Goal: Task Accomplishment & Management: Use online tool/utility

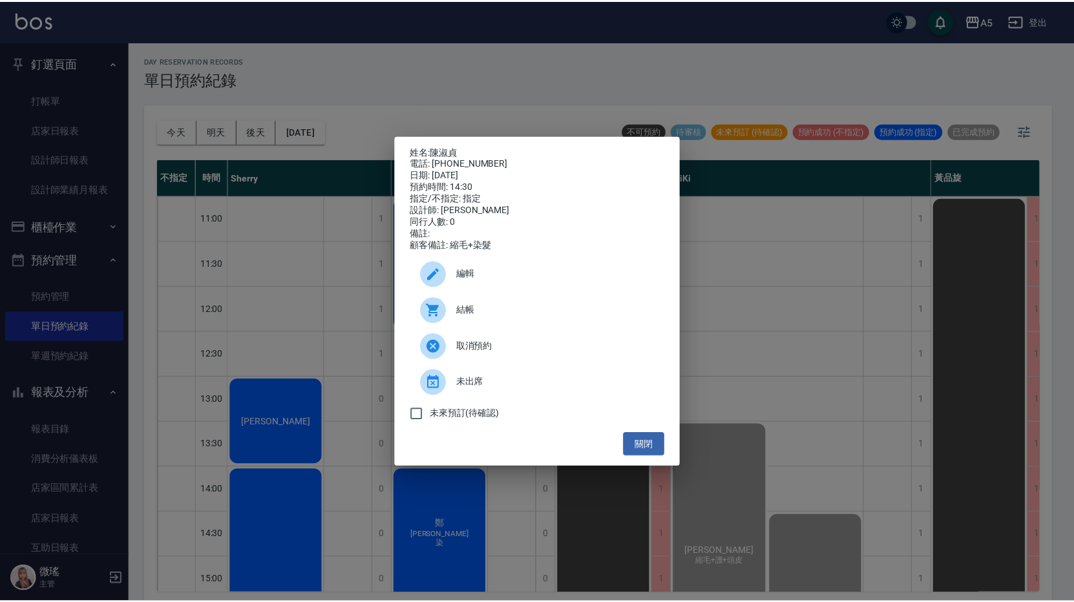
scroll to position [259, 0]
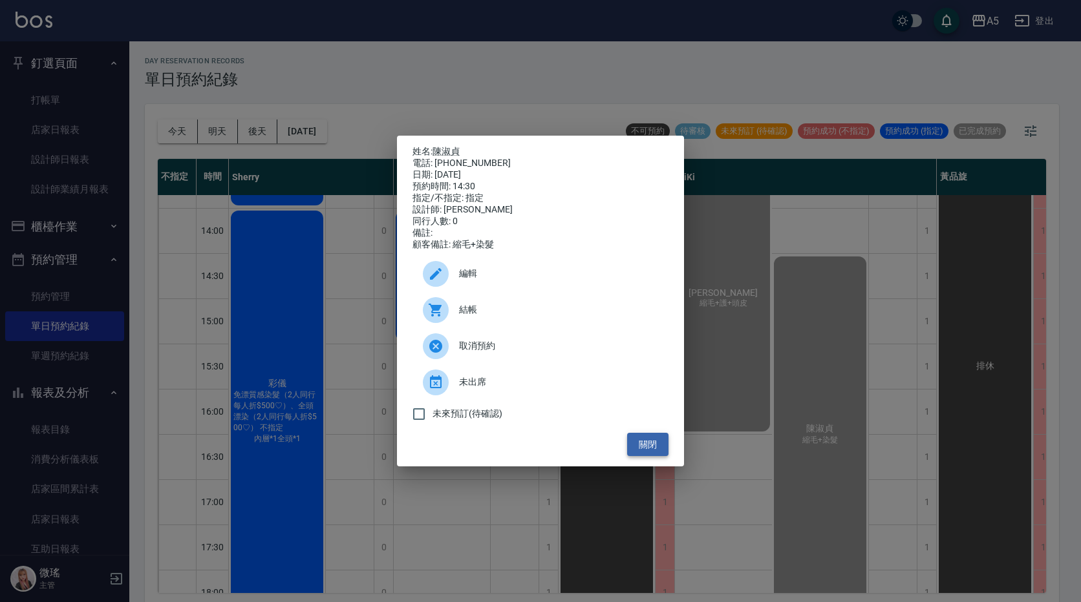
click at [636, 445] on button "關閉" at bounding box center [647, 445] width 41 height 24
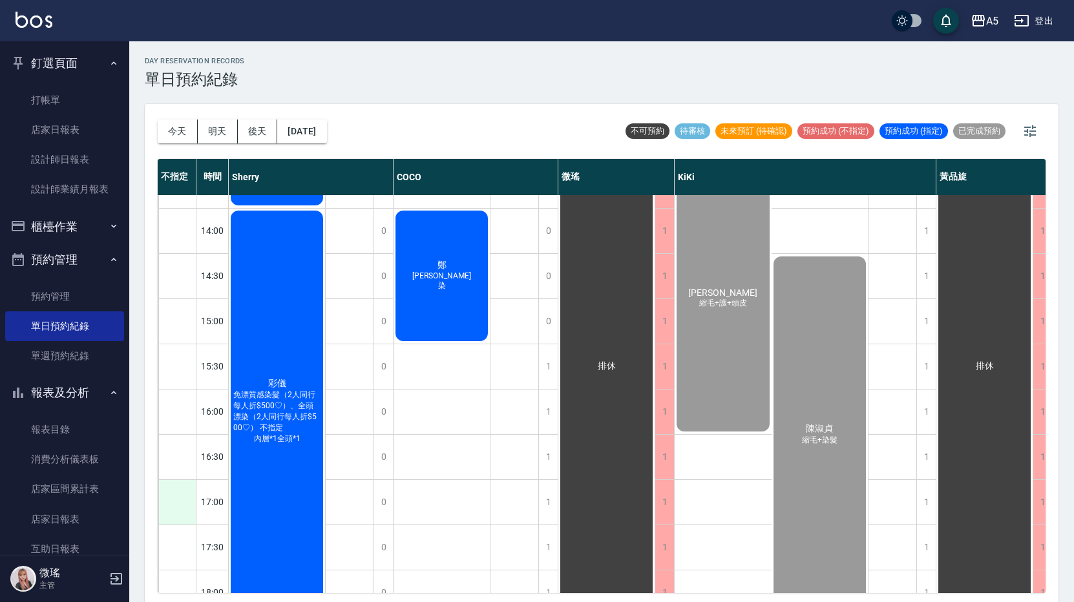
scroll to position [0, 0]
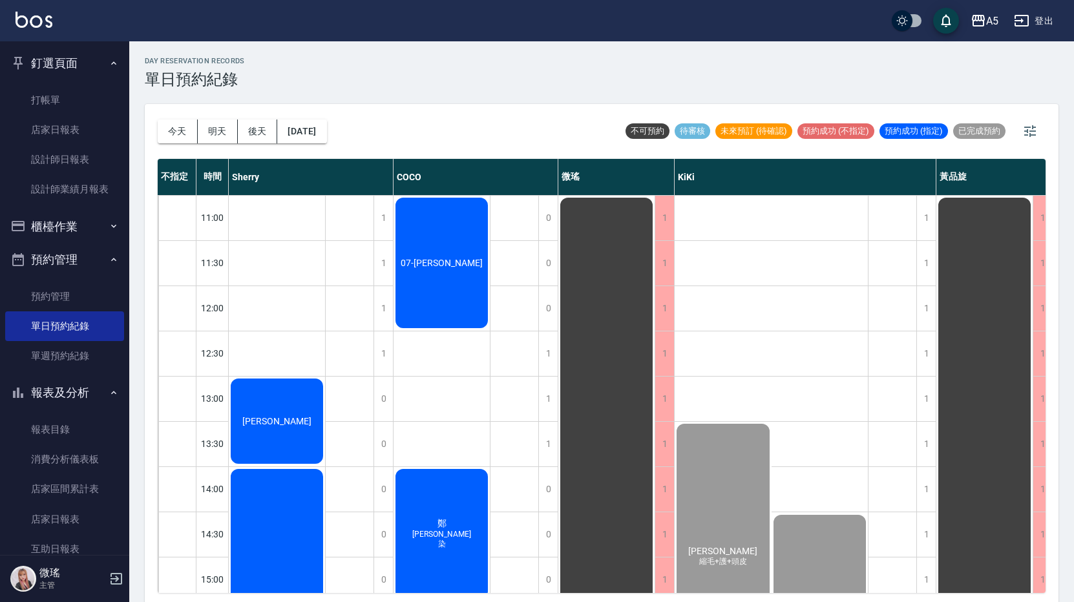
click at [244, 399] on div "游孟槟" at bounding box center [277, 421] width 96 height 89
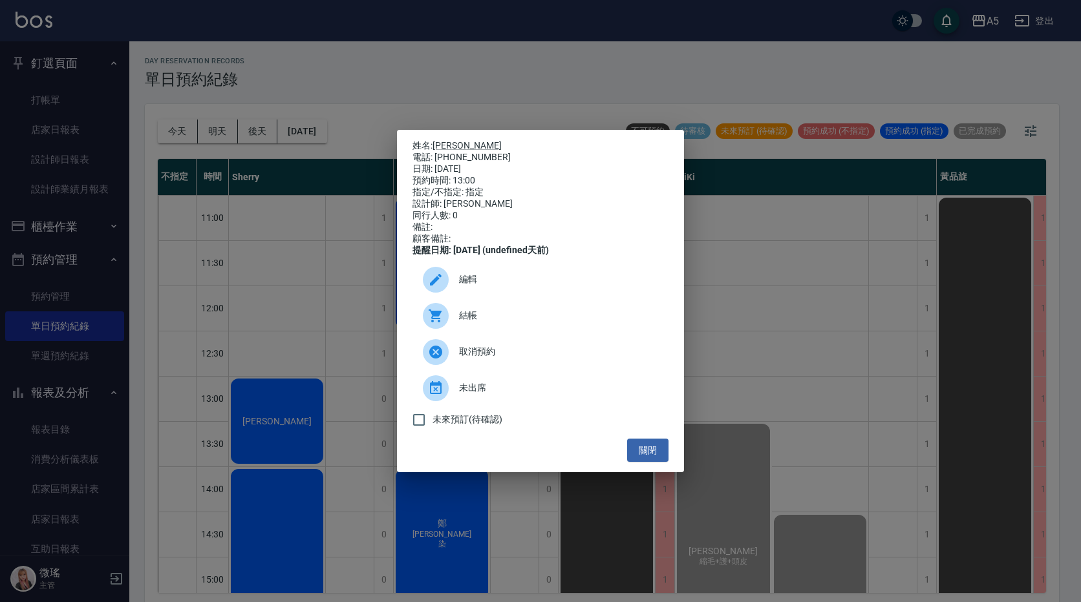
click at [483, 310] on div "結帳" at bounding box center [540, 316] width 256 height 36
click at [647, 457] on button "關閉" at bounding box center [647, 451] width 41 height 24
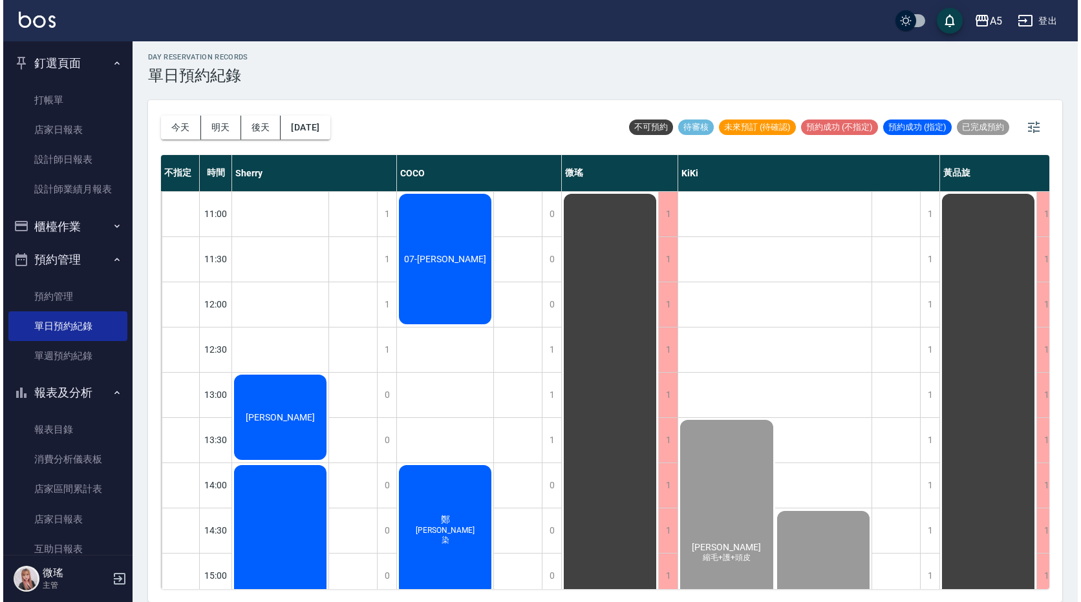
scroll to position [194, 0]
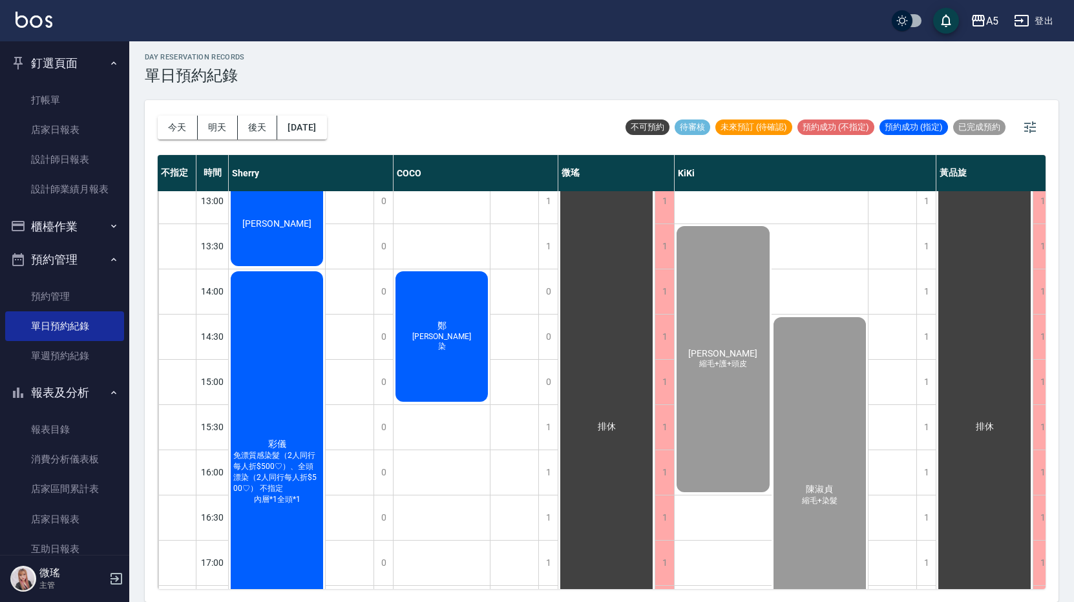
click at [283, 268] on div "彩儀 免漂質感染髮（2人同行每人折$500♡）、全頭漂染（2人同行每人折$500♡） 不指定 內層*1全頭*1" at bounding box center [277, 223] width 96 height 89
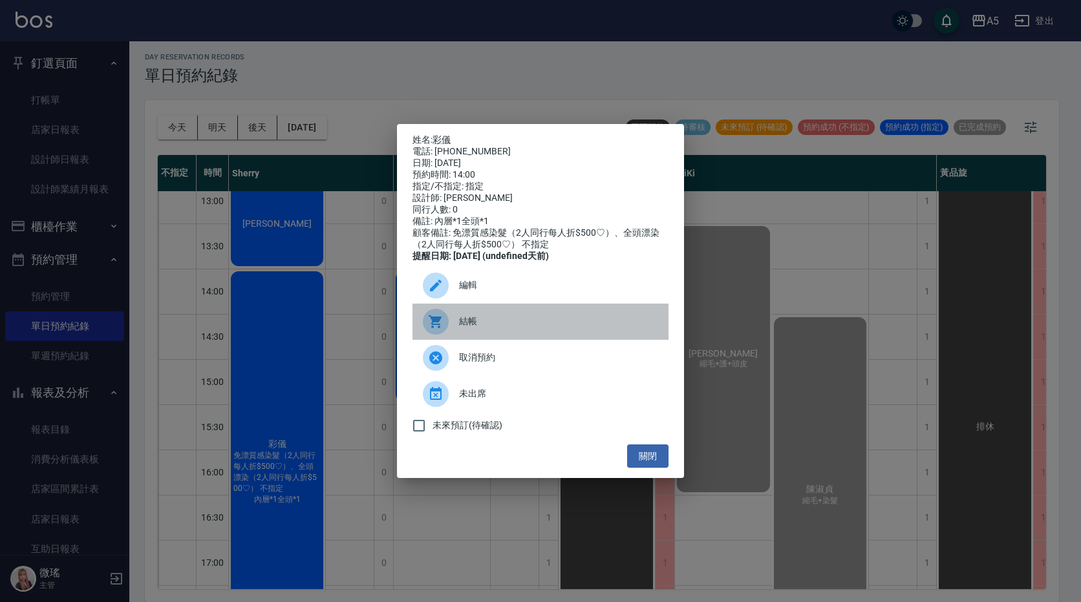
click at [526, 328] on span "結帳" at bounding box center [558, 322] width 199 height 14
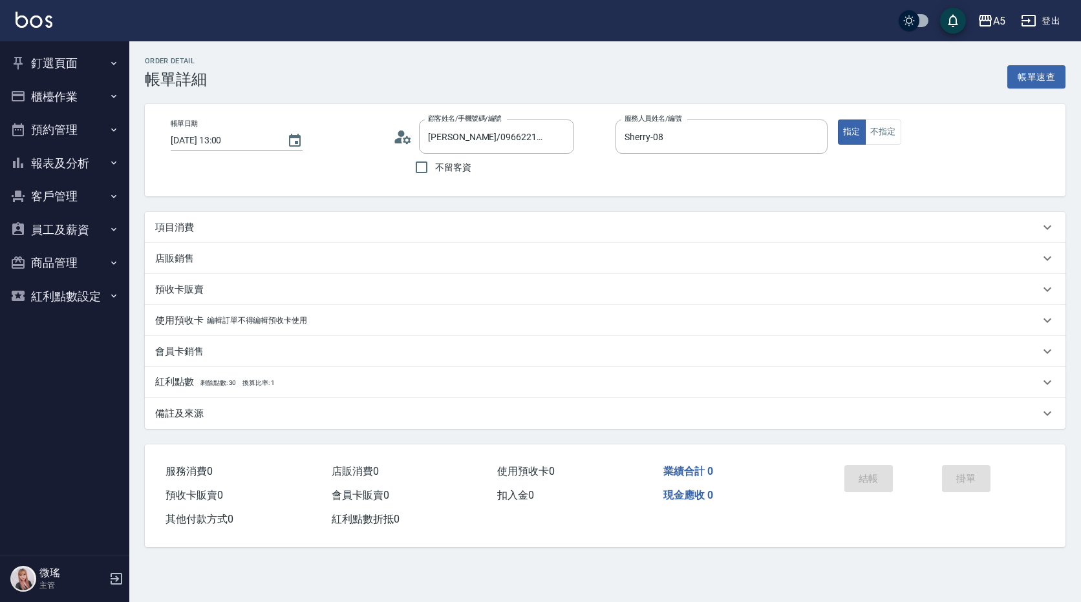
click at [376, 218] on div "項目消費" at bounding box center [605, 227] width 920 height 31
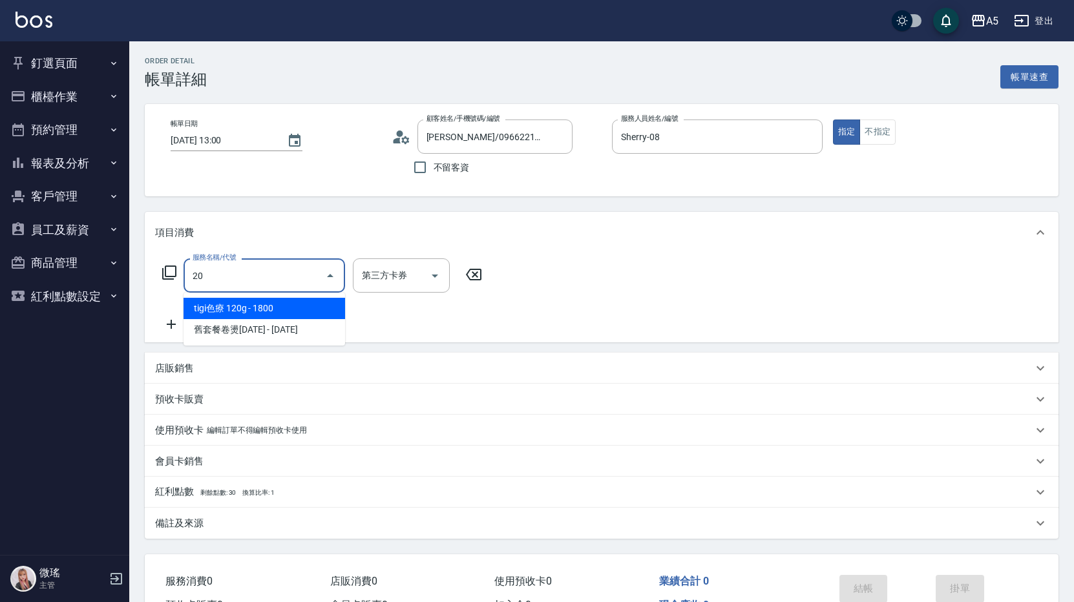
type input "201"
type input "30"
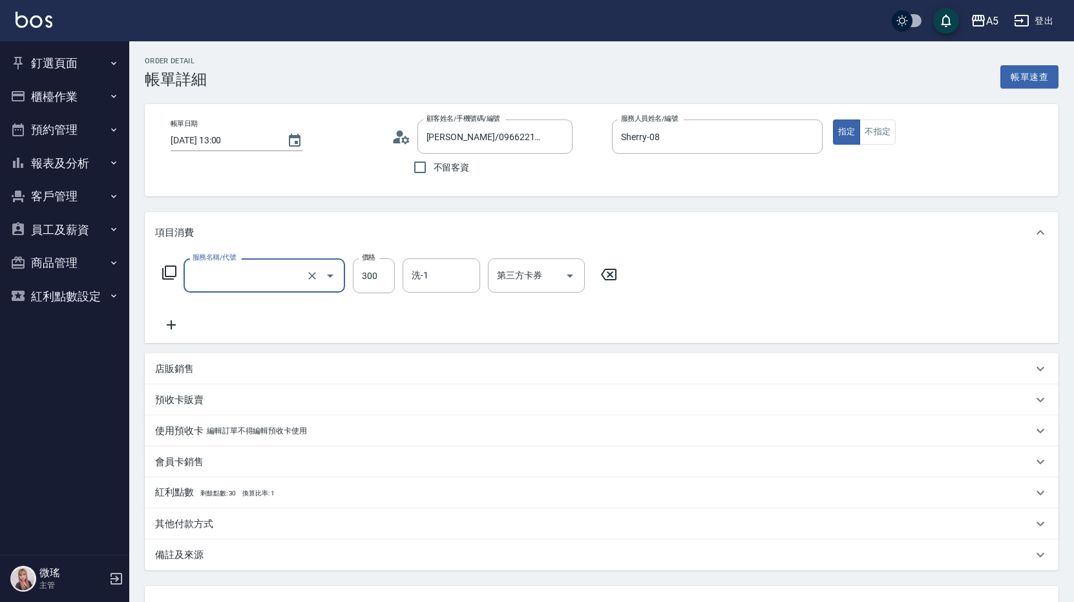
type input "0"
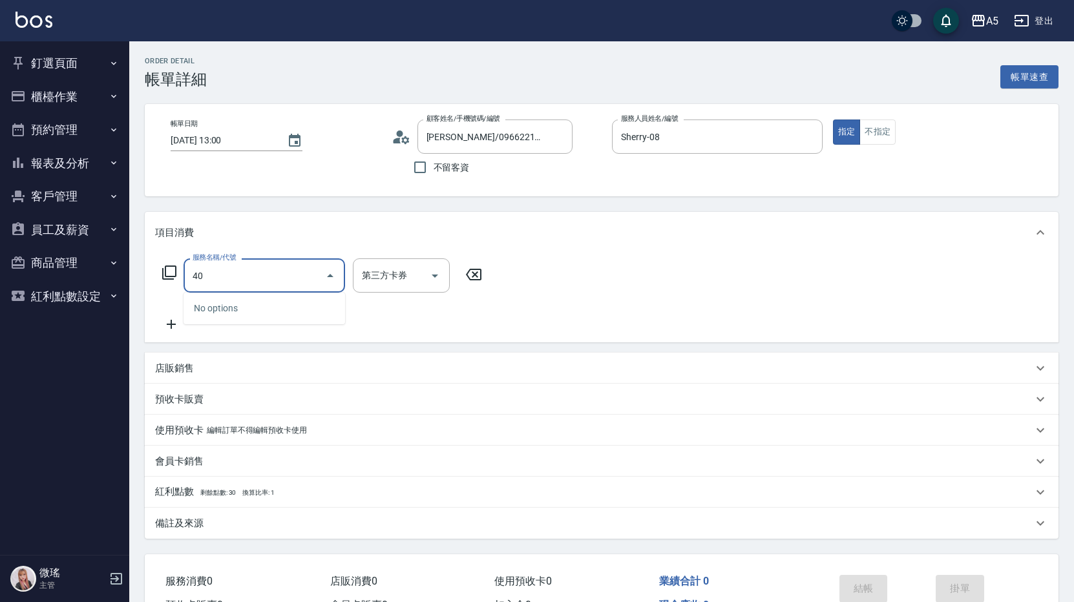
type input "401"
type input "40"
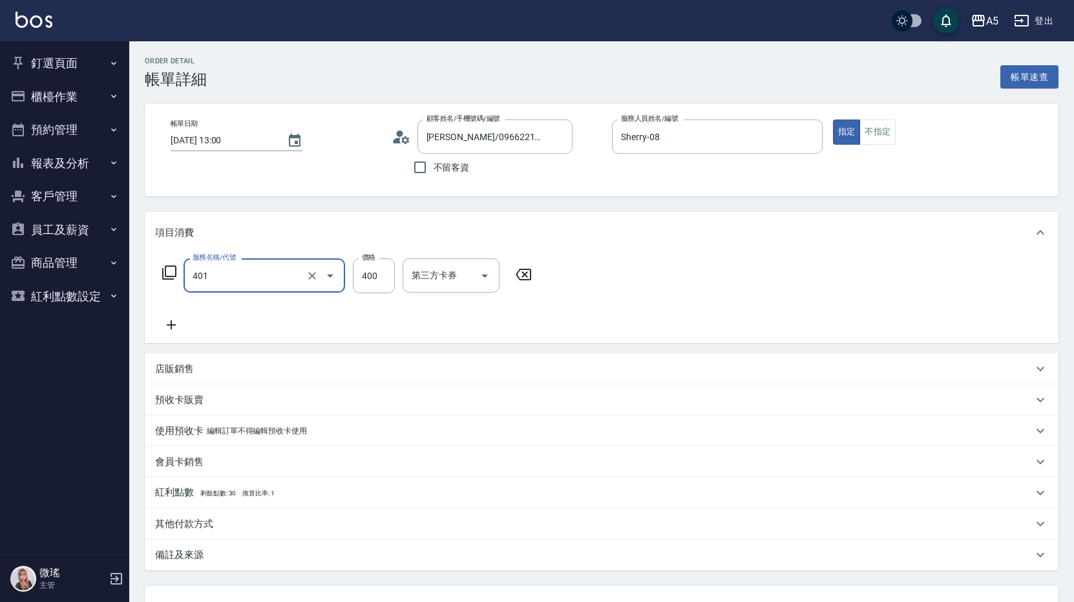
type input "剪髮(401)"
type input "0"
type input "30"
type input "300"
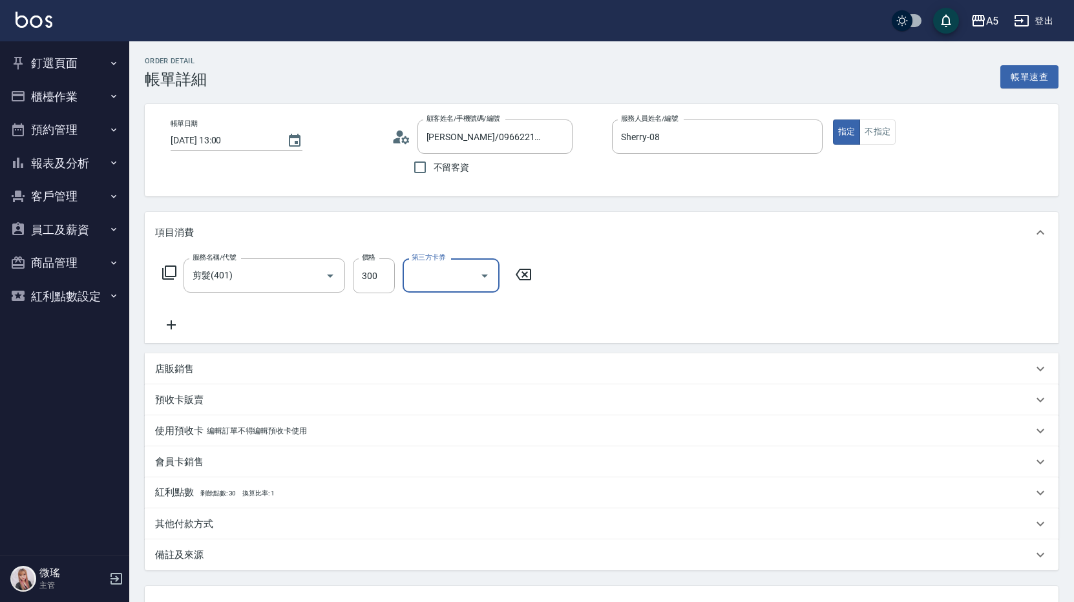
scroll to position [108, 0]
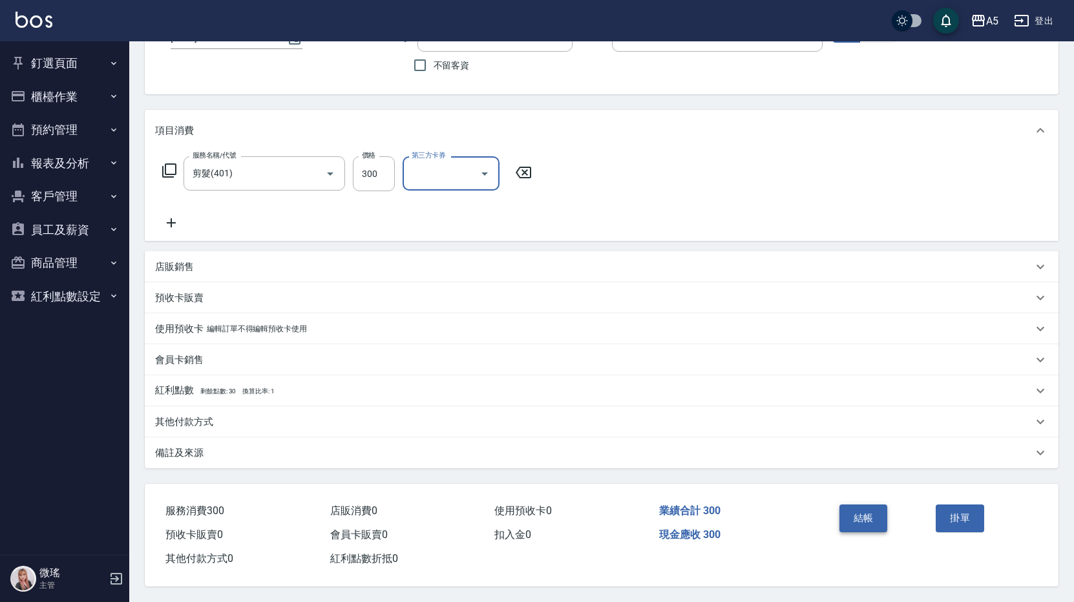
click at [847, 509] on button "結帳" at bounding box center [864, 518] width 48 height 27
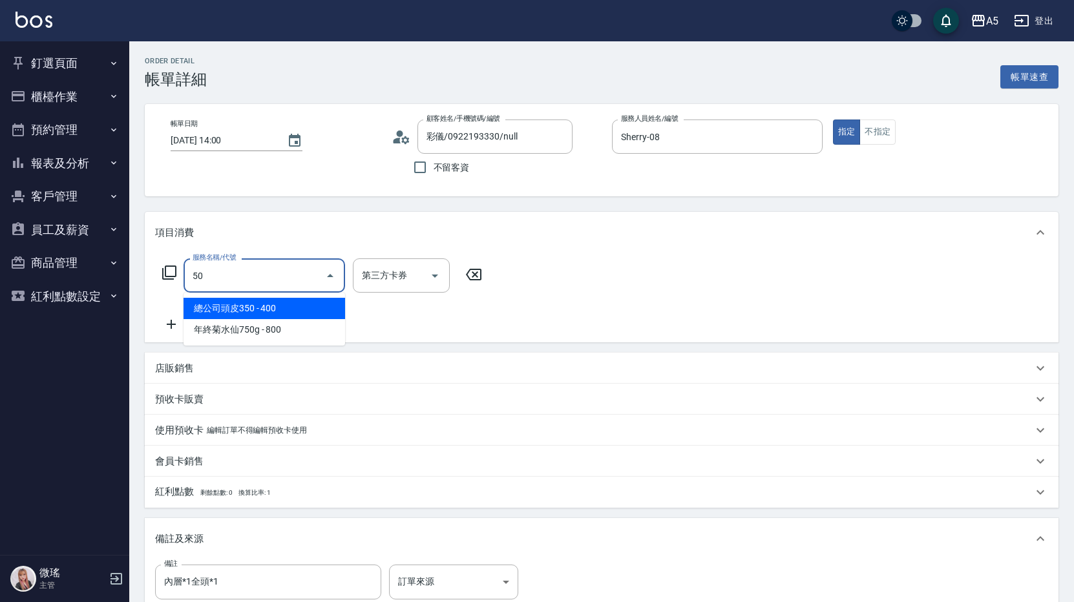
type input "501"
type input "100"
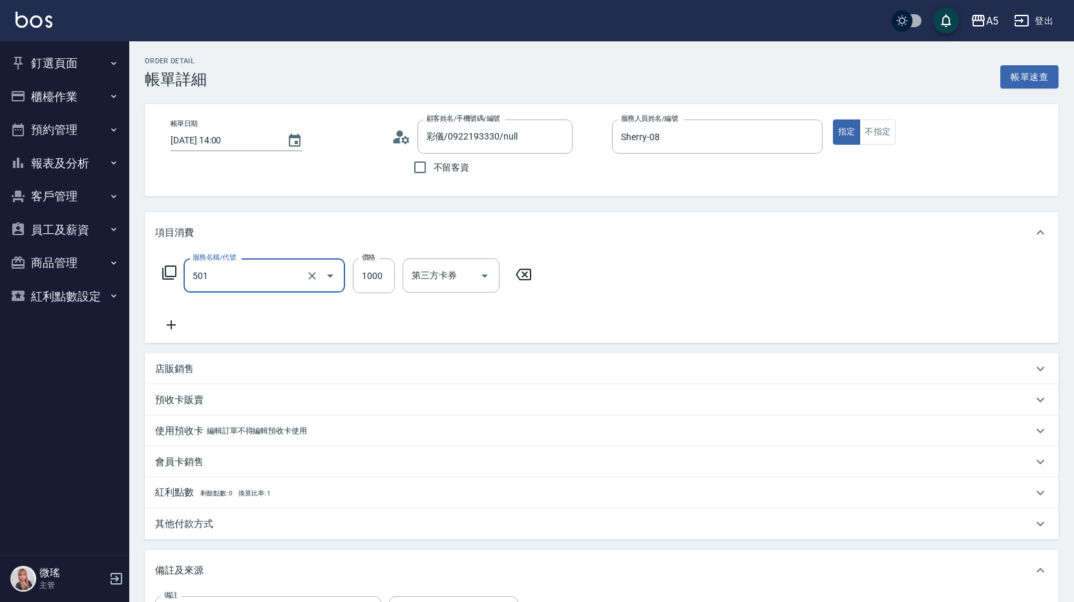
type input "染髮(501)"
type input "1"
type input "0"
type input "15"
type input "10"
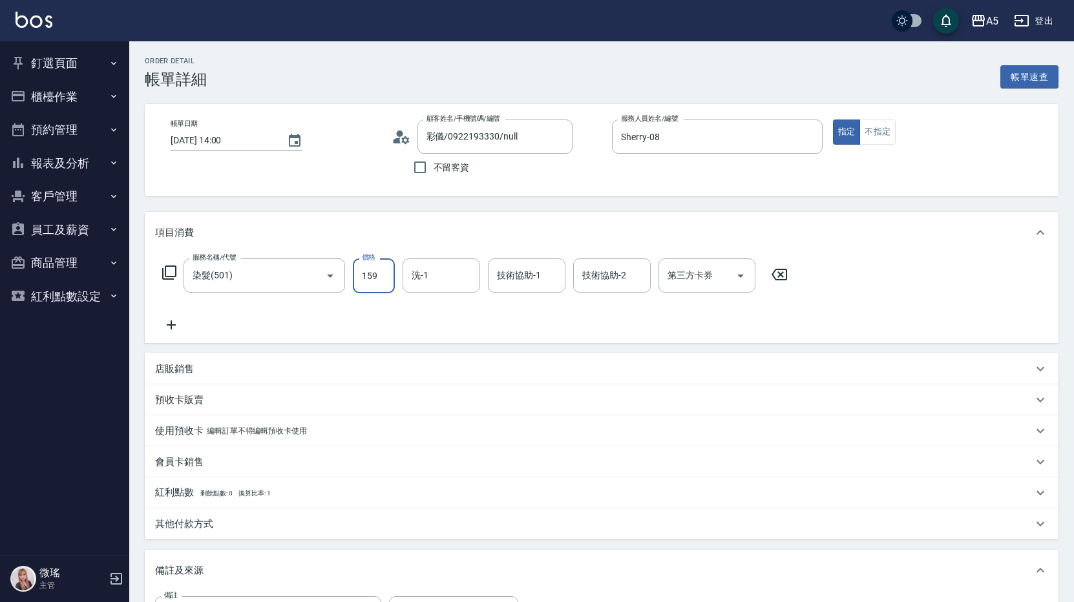
type input "1599"
type input "150"
type input "1599"
type input "葵葵-11"
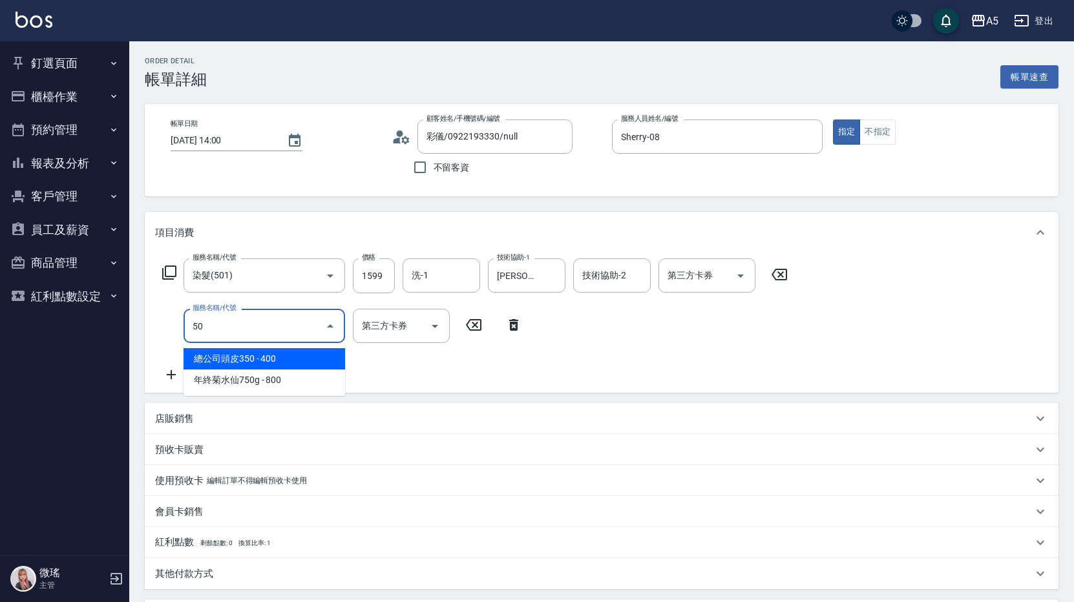
type input "501"
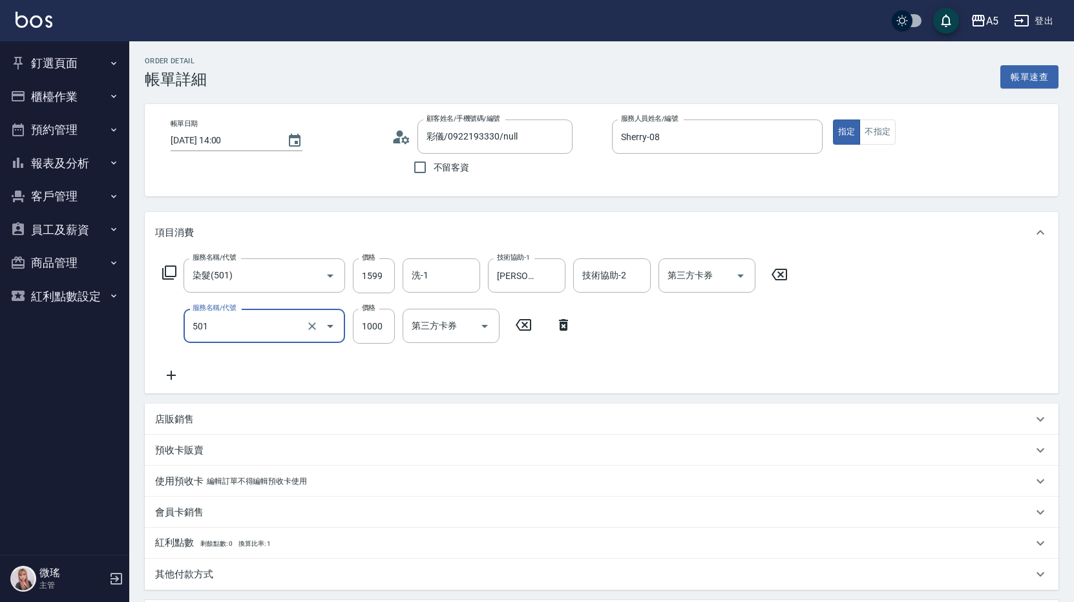
type input "250"
type input "染髮(501)"
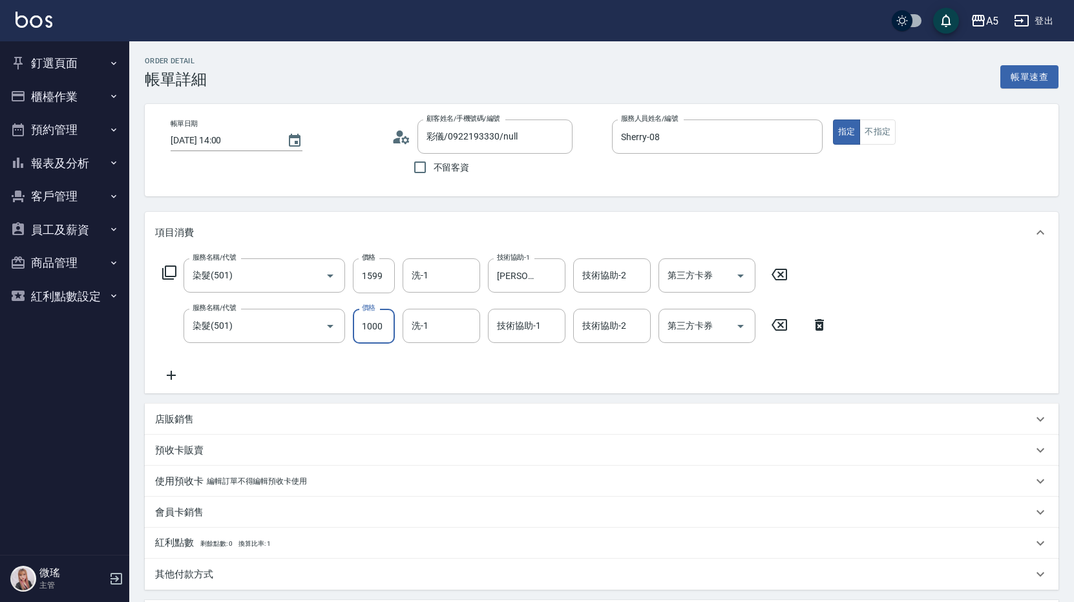
type input "160"
type input "19"
type input "170"
type input "198"
type input "350"
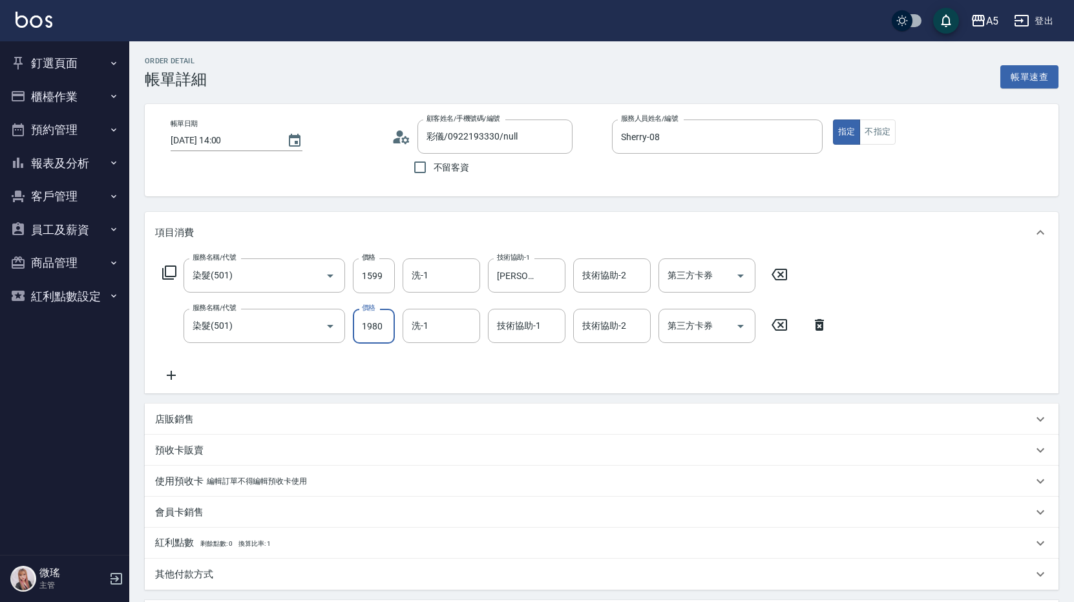
type input "1980"
type input "葵葵-11"
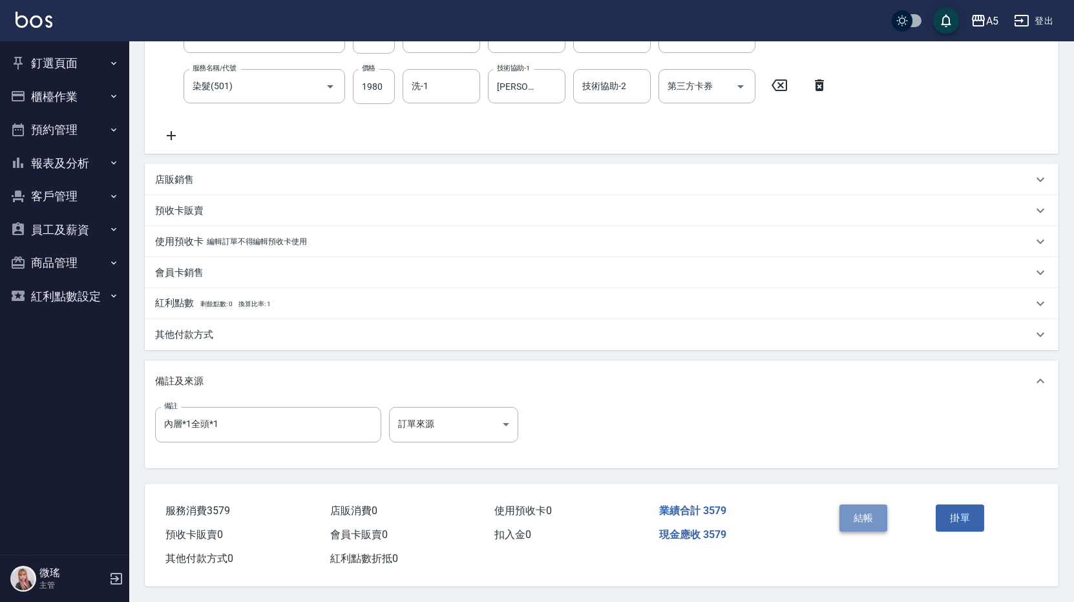
click at [862, 519] on button "結帳" at bounding box center [864, 518] width 48 height 27
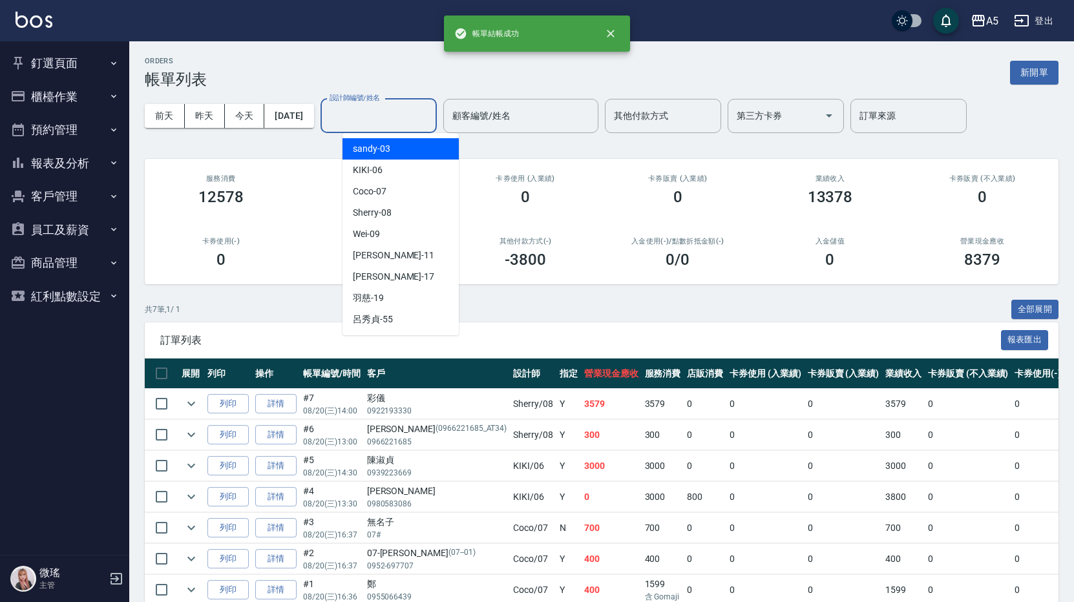
click at [431, 125] on input "設計師編號/姓名" at bounding box center [378, 116] width 105 height 23
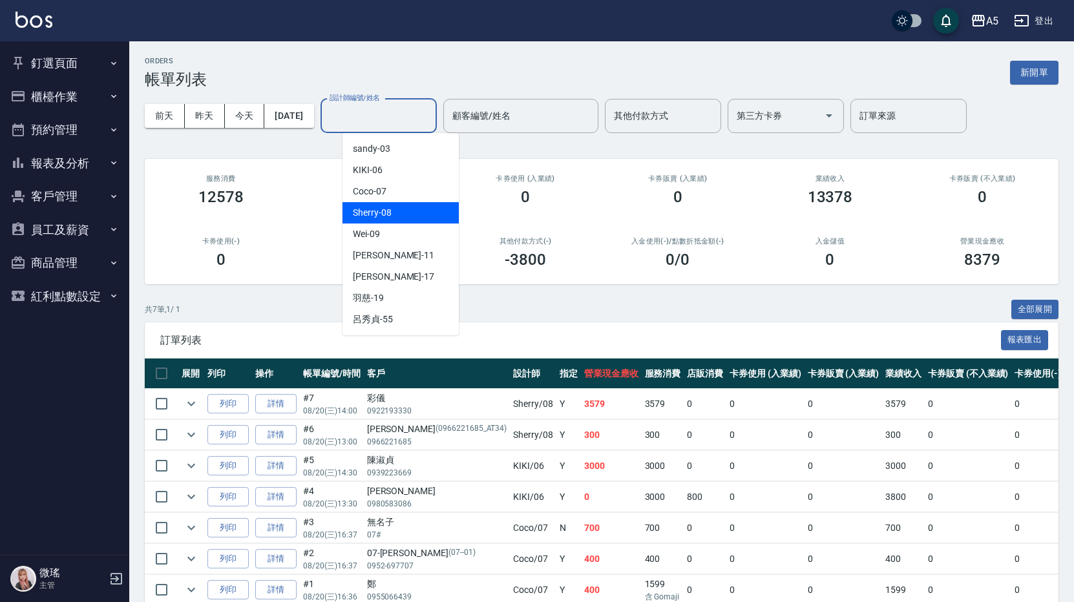
click at [400, 205] on div "Sherry -08" at bounding box center [401, 212] width 116 height 21
type input "Sherry-08"
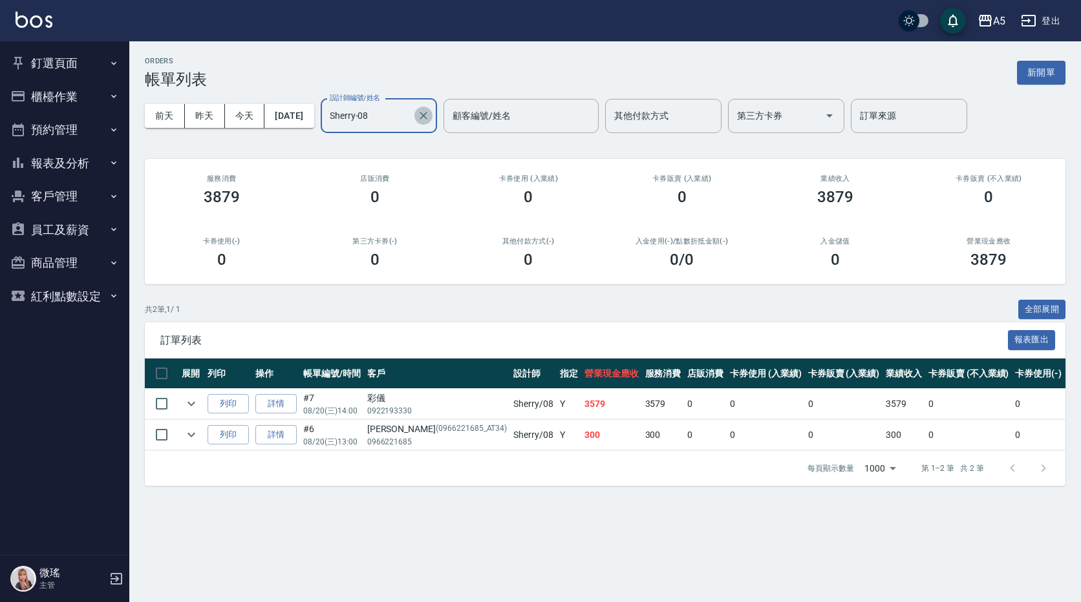
click at [430, 122] on icon "Clear" at bounding box center [423, 115] width 13 height 13
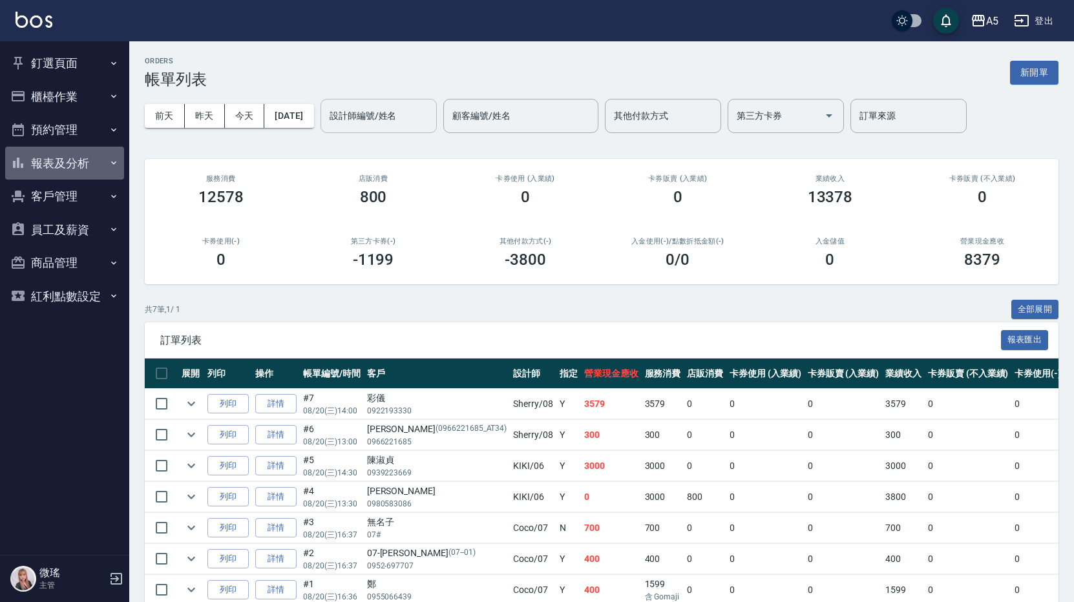
click at [72, 160] on button "報表及分析" at bounding box center [64, 164] width 119 height 34
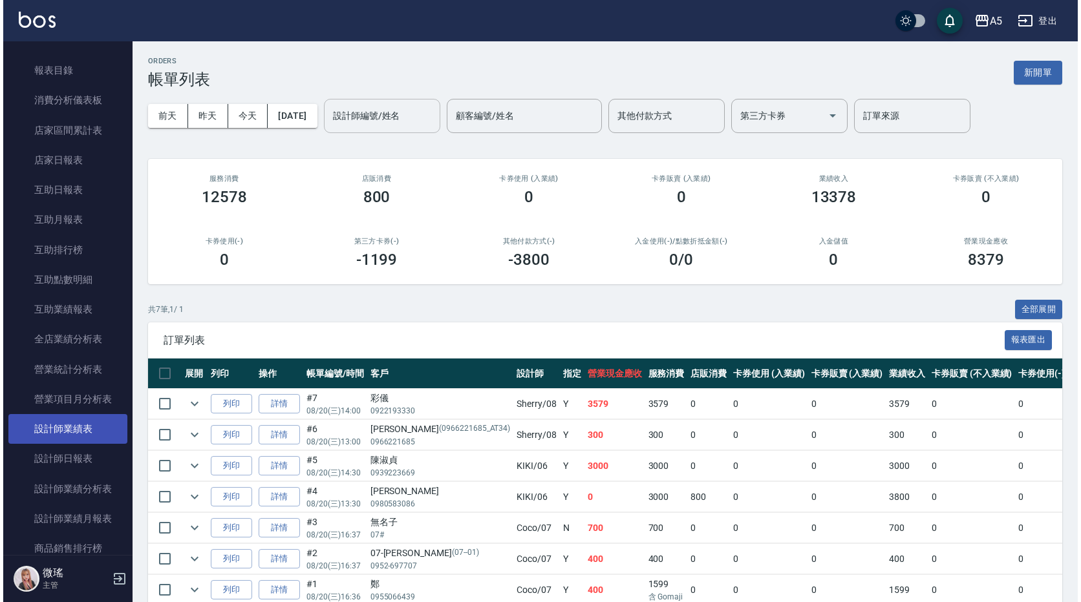
scroll to position [259, 0]
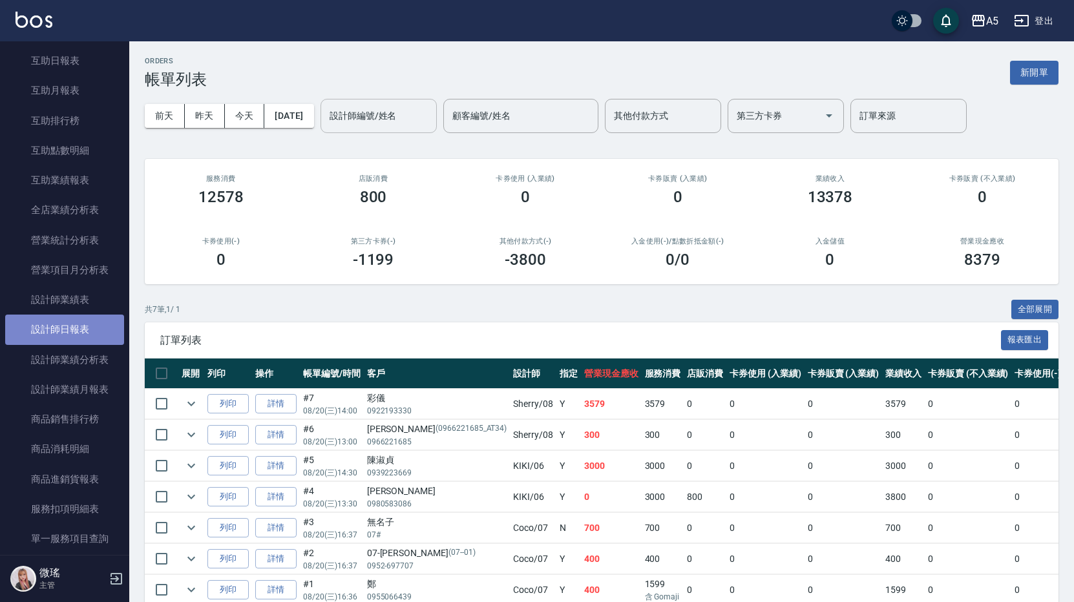
click at [81, 326] on link "設計師日報表" at bounding box center [64, 330] width 119 height 30
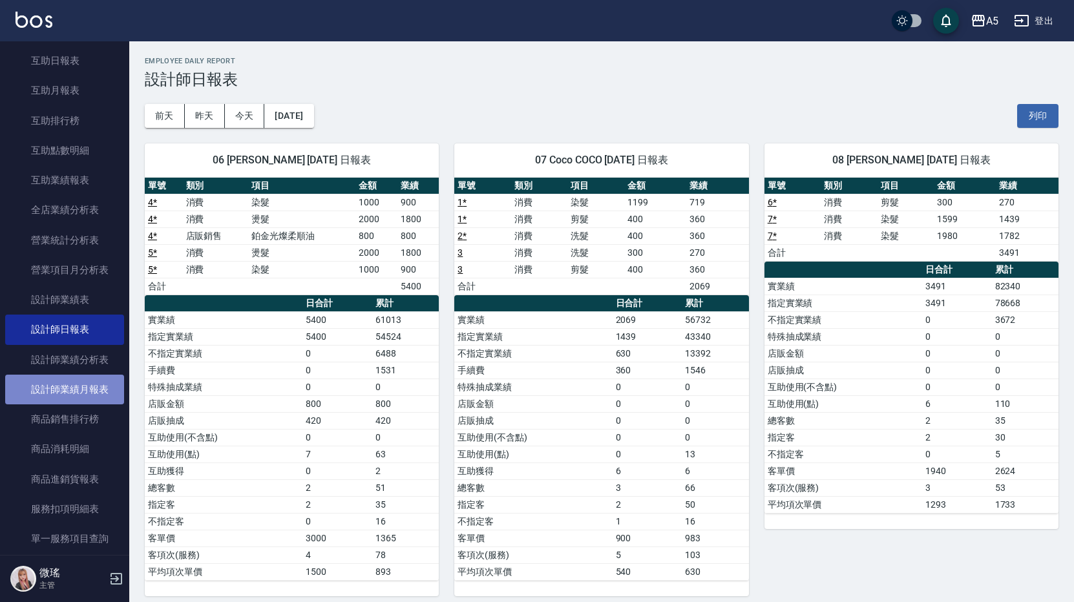
click at [78, 380] on link "設計師業績月報表" at bounding box center [64, 390] width 119 height 30
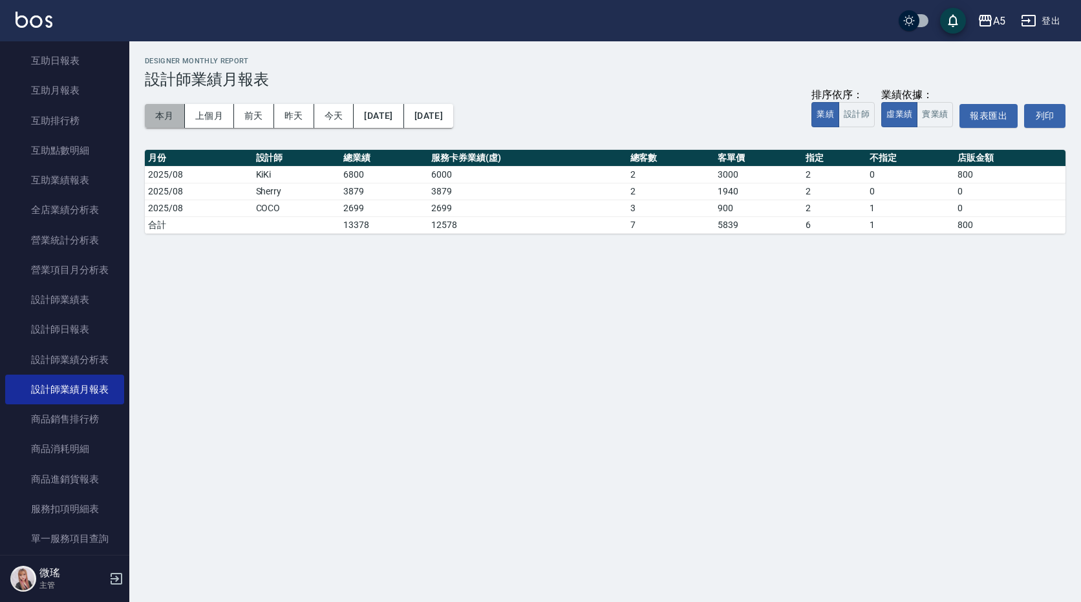
click at [176, 116] on button "本月" at bounding box center [165, 116] width 40 height 24
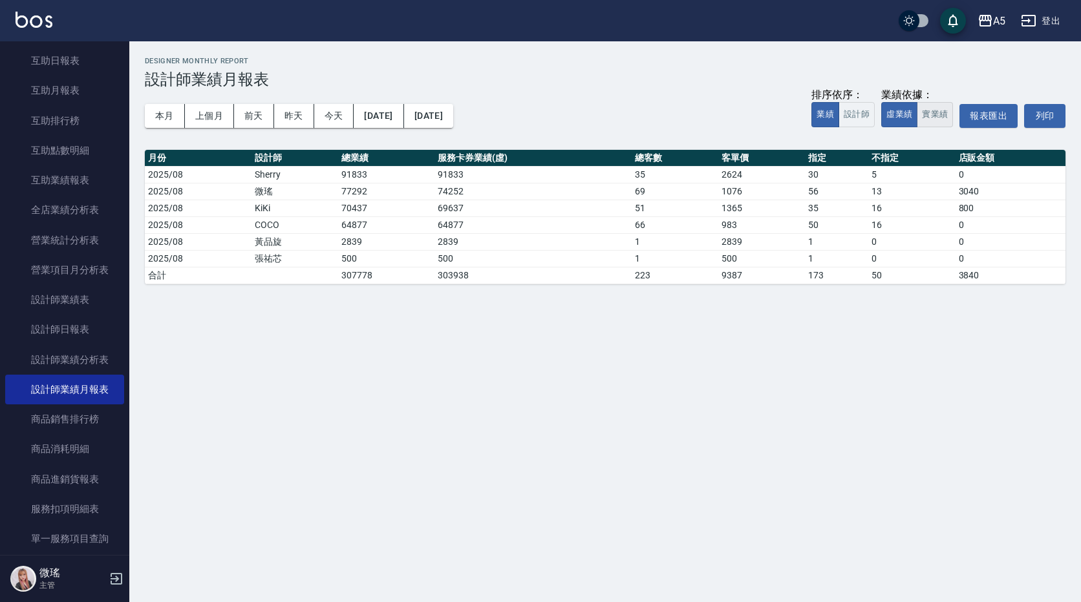
click at [934, 126] on button "實業績" at bounding box center [935, 114] width 36 height 25
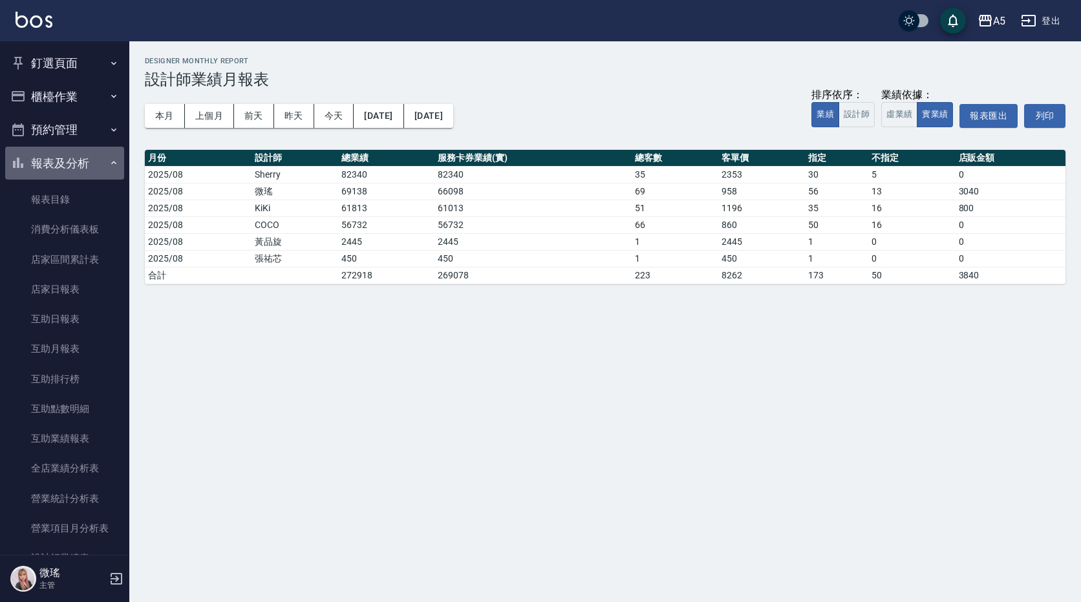
click at [78, 169] on button "報表及分析" at bounding box center [64, 164] width 119 height 34
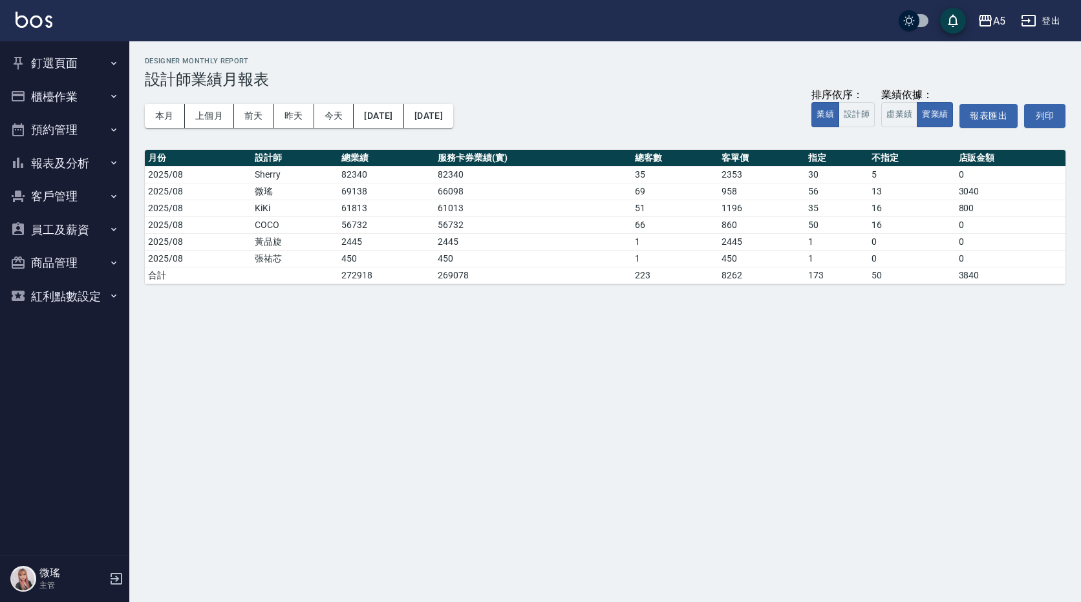
click at [98, 87] on button "櫃檯作業" at bounding box center [64, 97] width 119 height 34
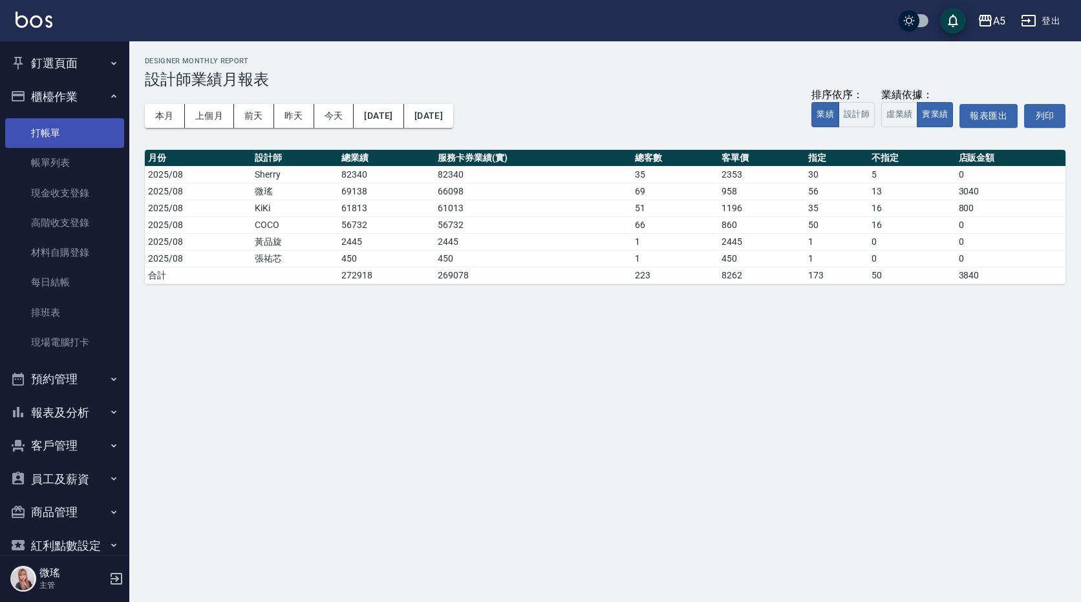
click at [93, 130] on link "打帳單" at bounding box center [64, 133] width 119 height 30
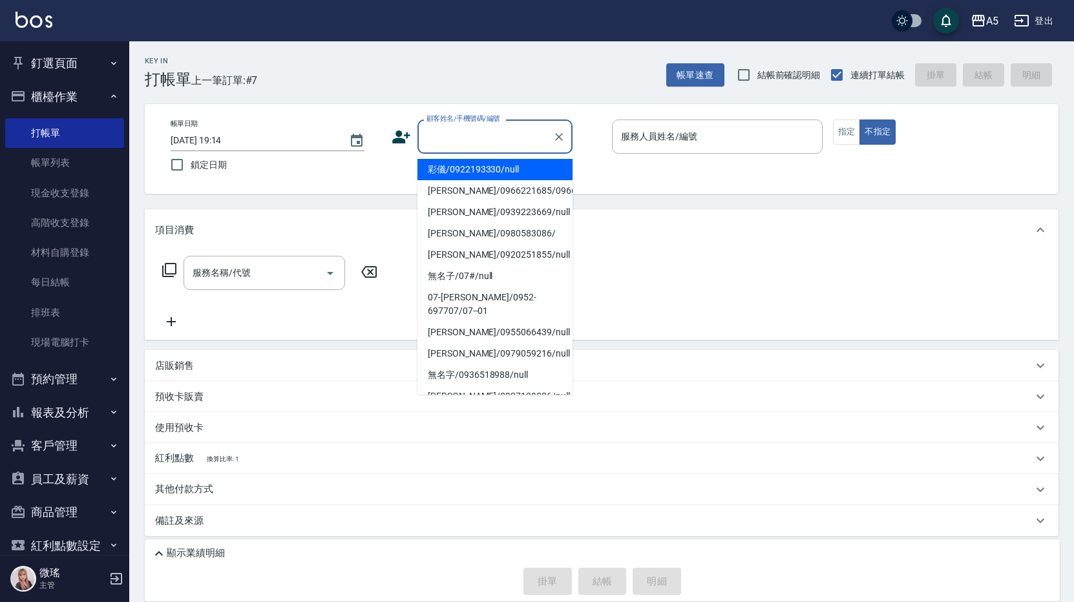
click at [505, 132] on input "顧客姓名/手機號碼/編號" at bounding box center [485, 136] width 124 height 23
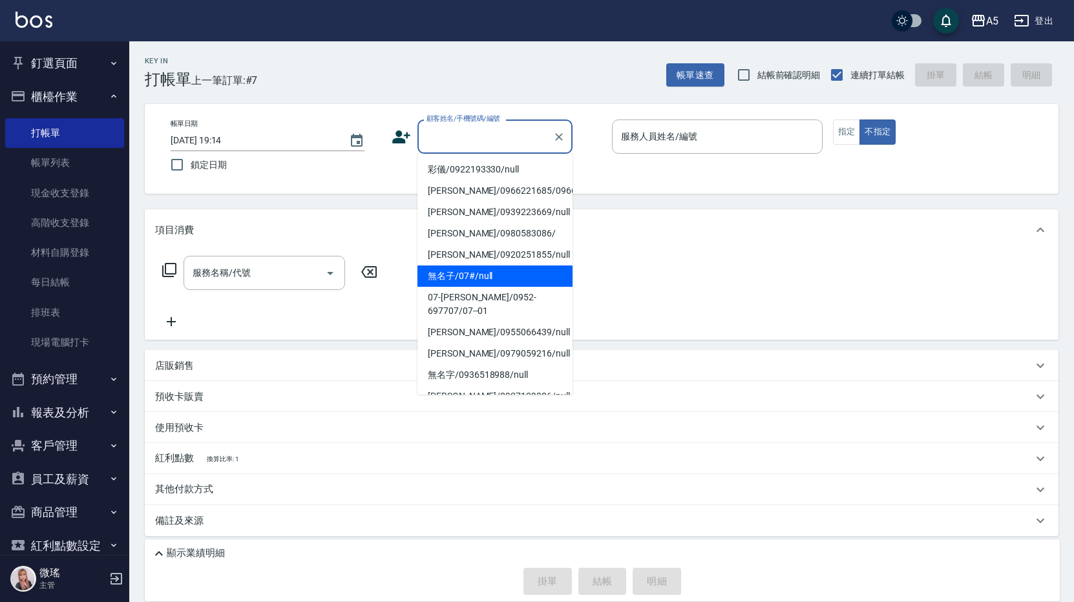
click at [477, 287] on li "無名子/07#/null" at bounding box center [495, 276] width 155 height 21
type input "無名子/07#/null"
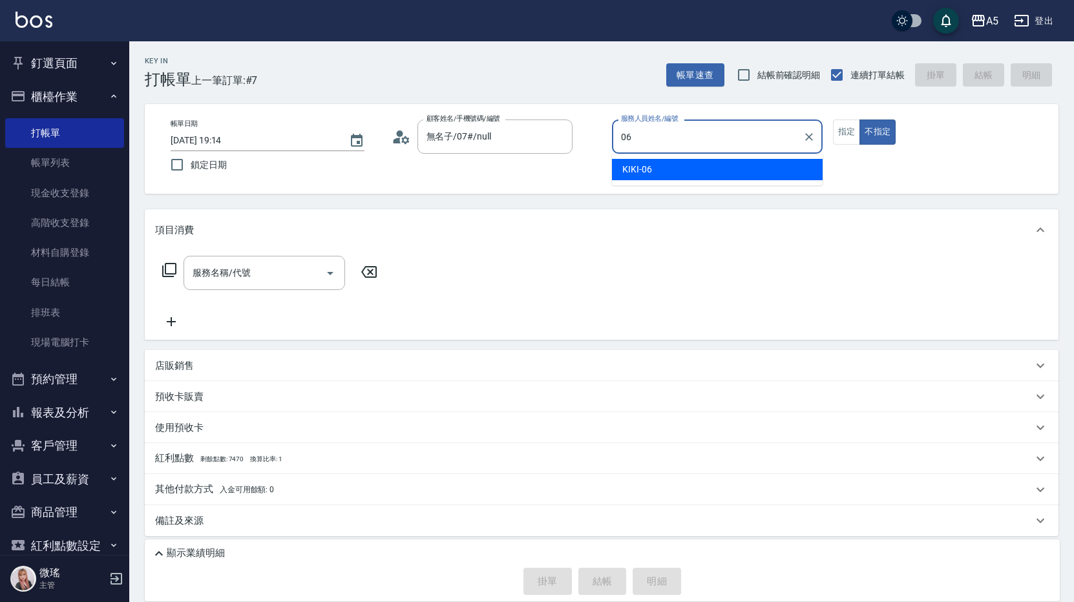
type input "KIKI-06"
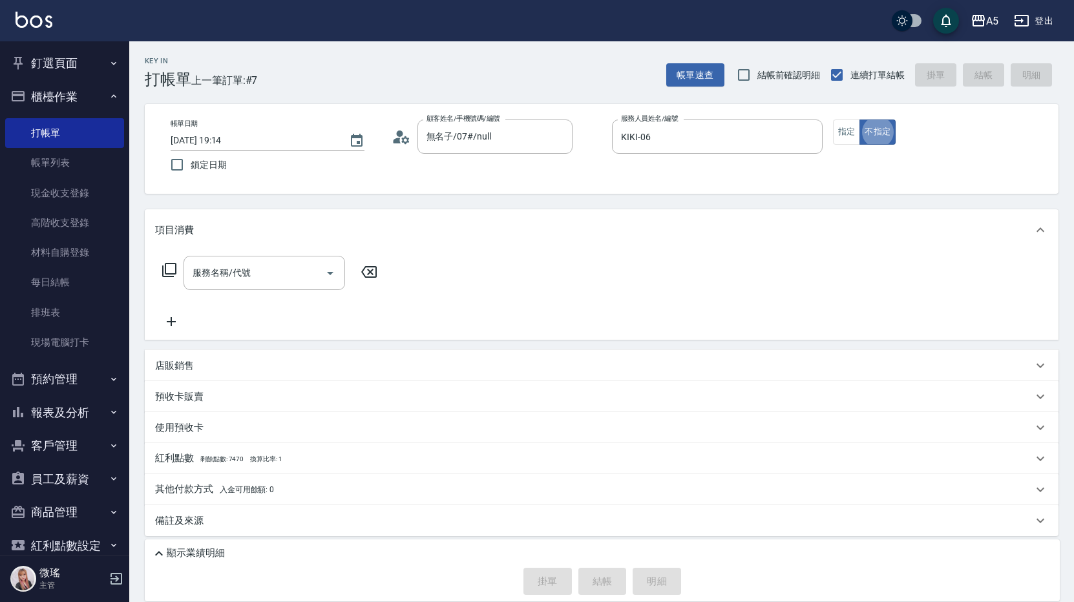
type button "false"
click at [674, 147] on input "KIKI-06" at bounding box center [708, 136] width 180 height 23
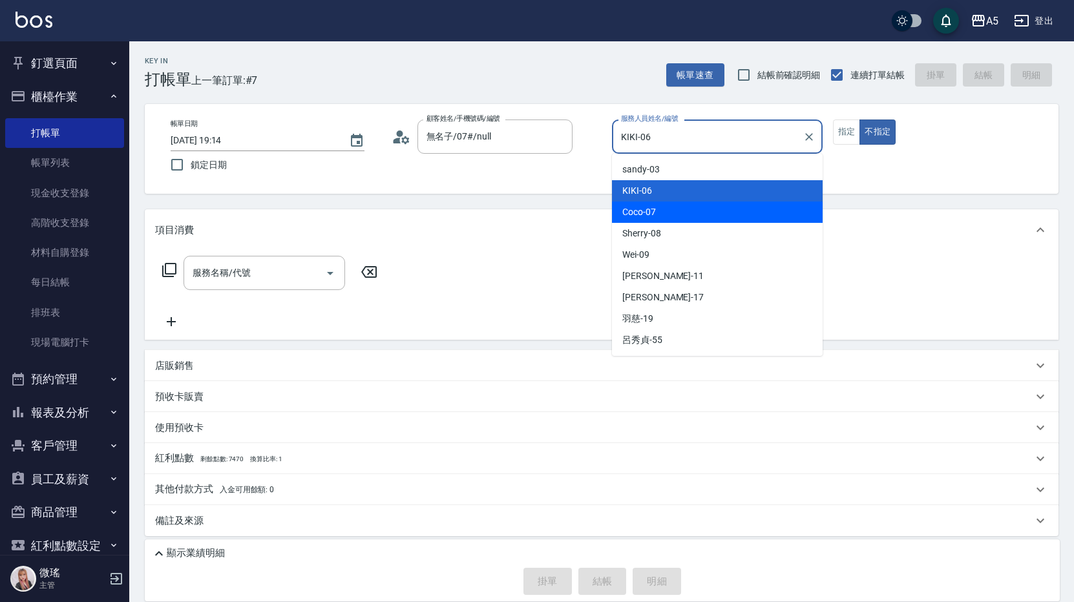
type input "Coco-07"
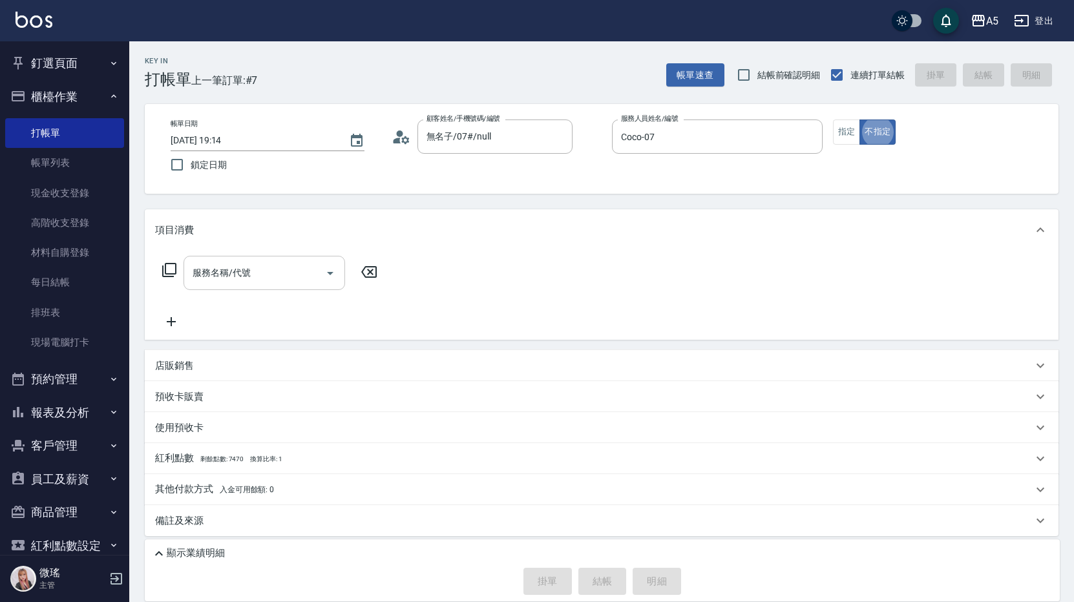
click at [239, 265] on input "服務名稱/代號" at bounding box center [254, 273] width 131 height 23
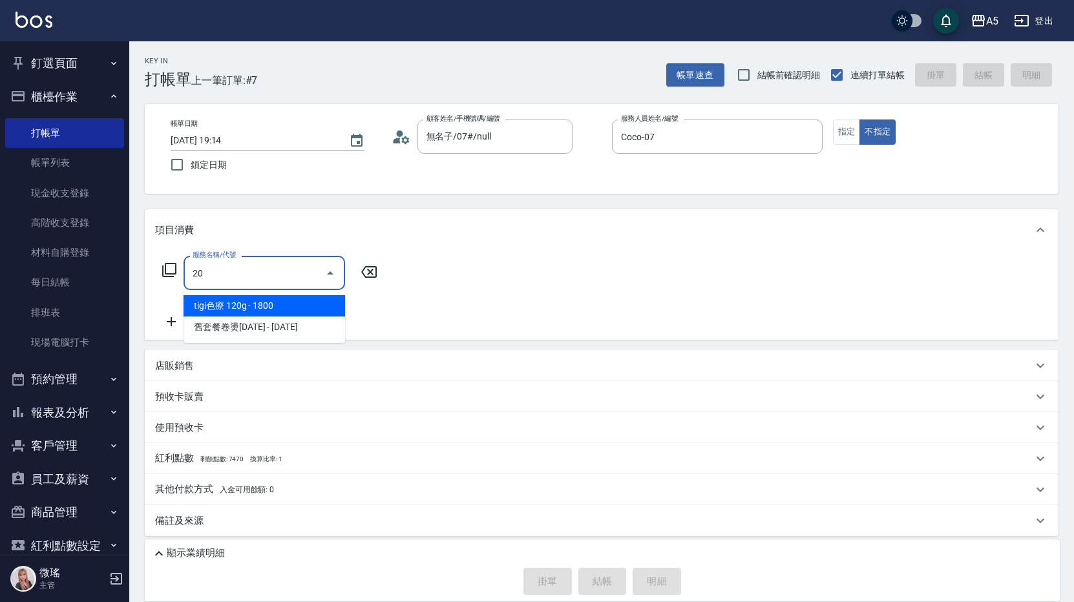
type input "201"
type input "30"
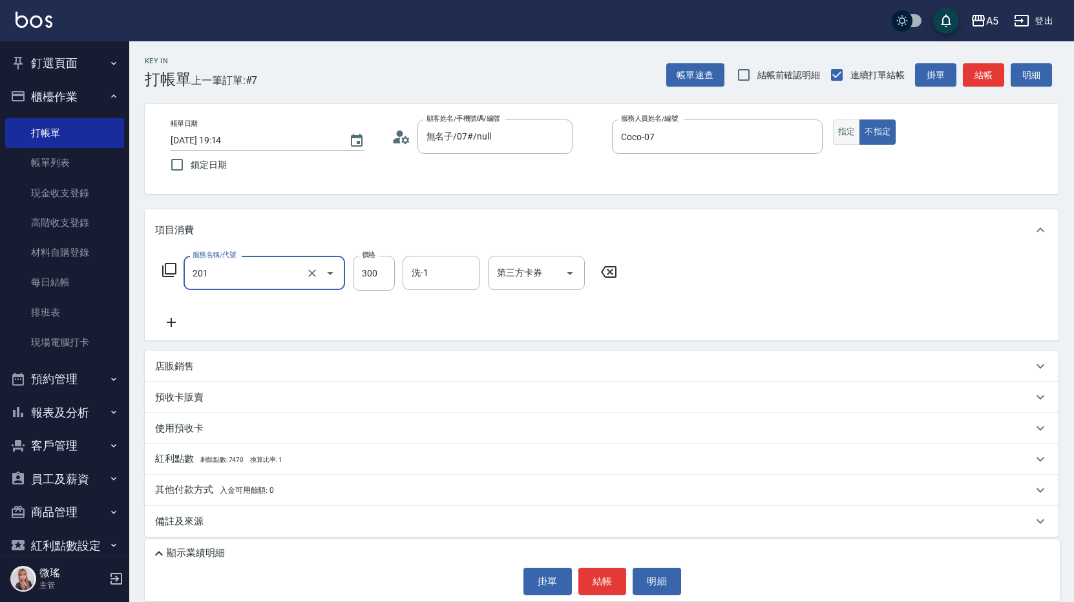
type input "洗髮(201)"
click at [842, 134] on button "指定" at bounding box center [847, 132] width 28 height 25
click at [978, 70] on button "結帳" at bounding box center [983, 75] width 41 height 24
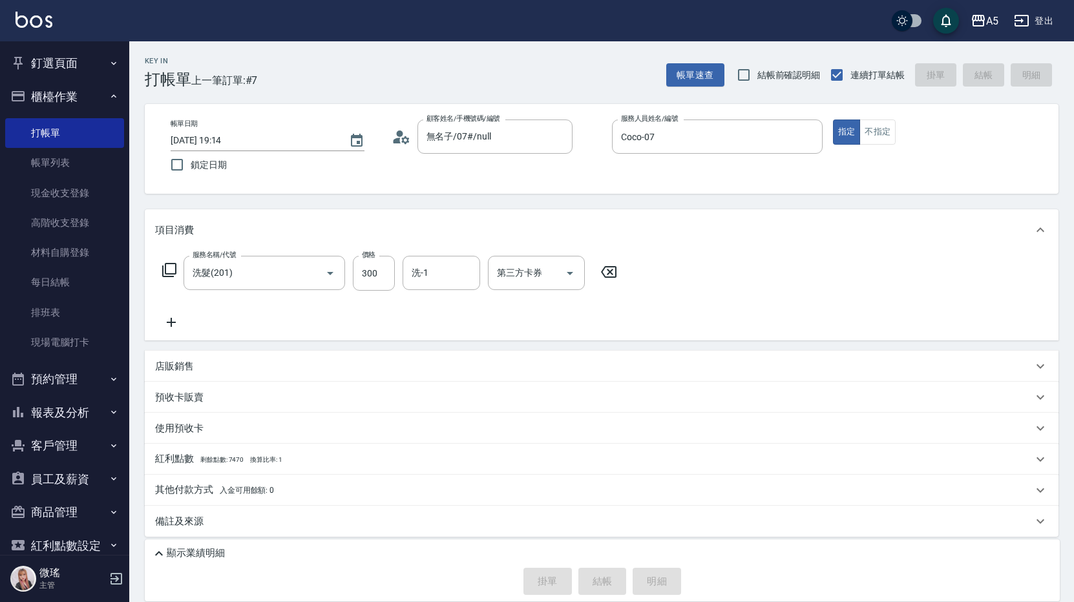
type input "2025/08/20 19:15"
type input "0"
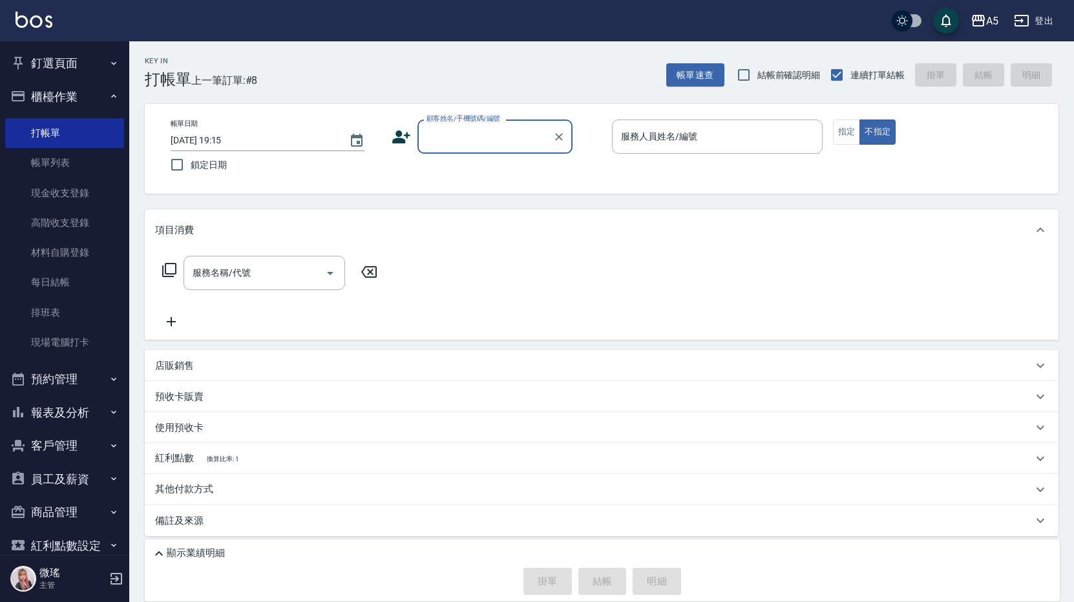
click at [84, 67] on button "釘選頁面" at bounding box center [64, 64] width 119 height 34
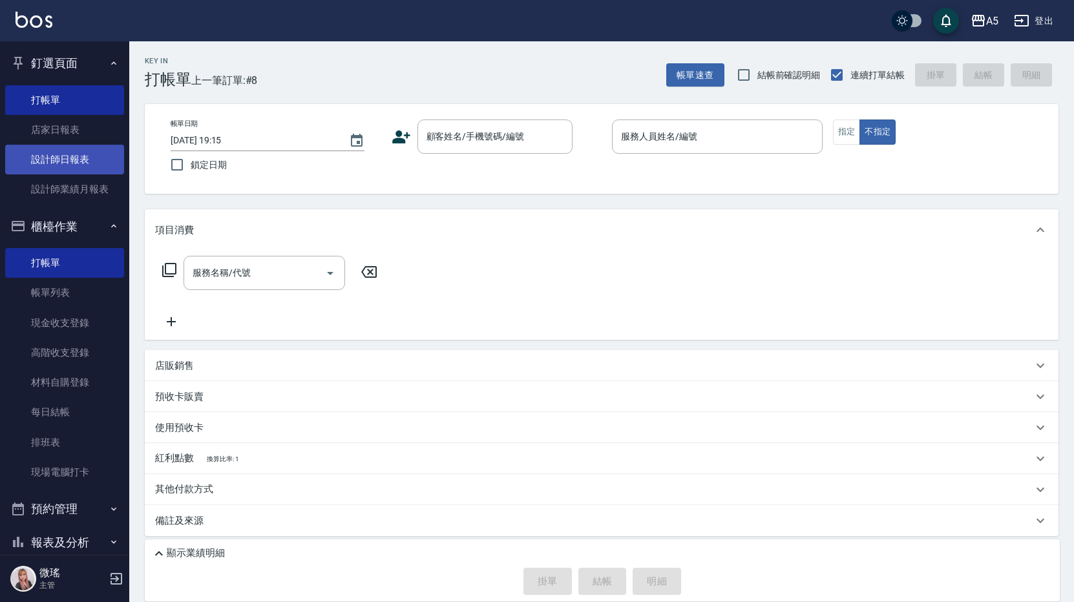
click at [62, 154] on link "設計師日報表" at bounding box center [64, 160] width 119 height 30
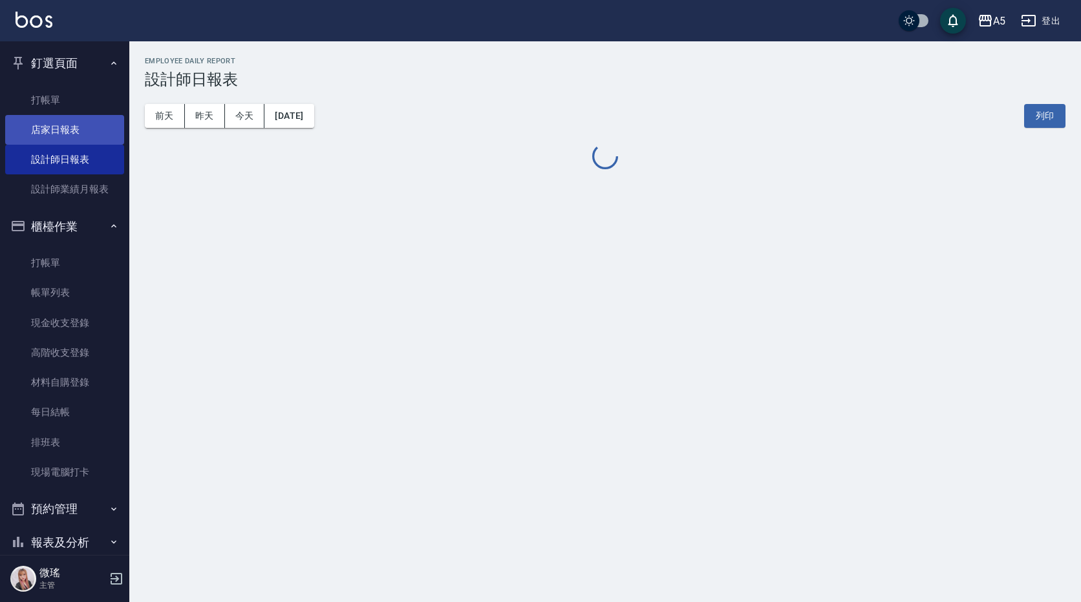
click at [59, 144] on link "店家日報表" at bounding box center [64, 130] width 119 height 30
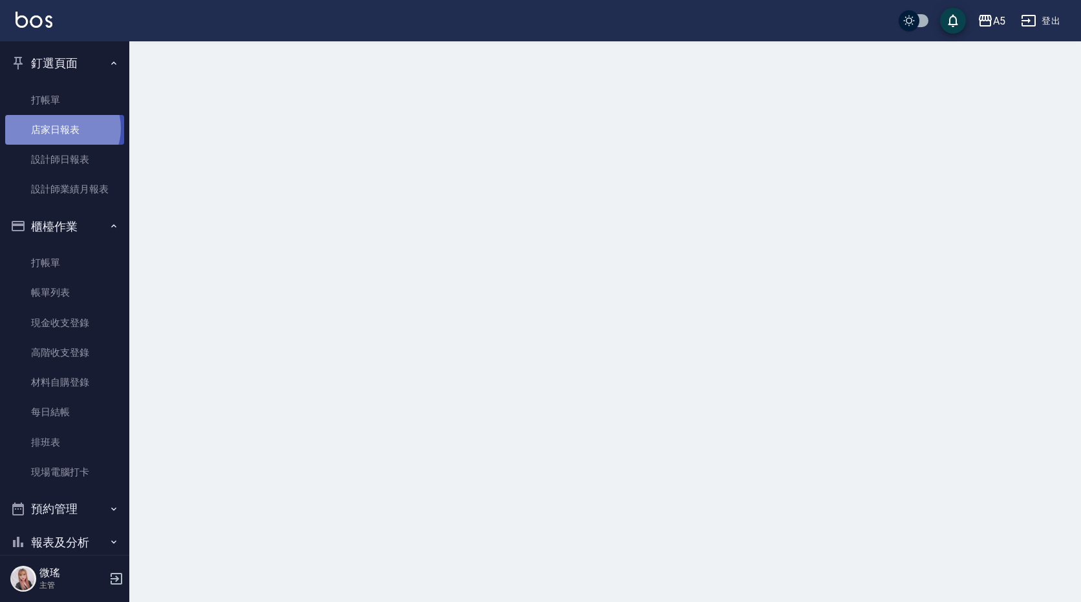
click at [61, 129] on link "店家日報表" at bounding box center [64, 130] width 119 height 30
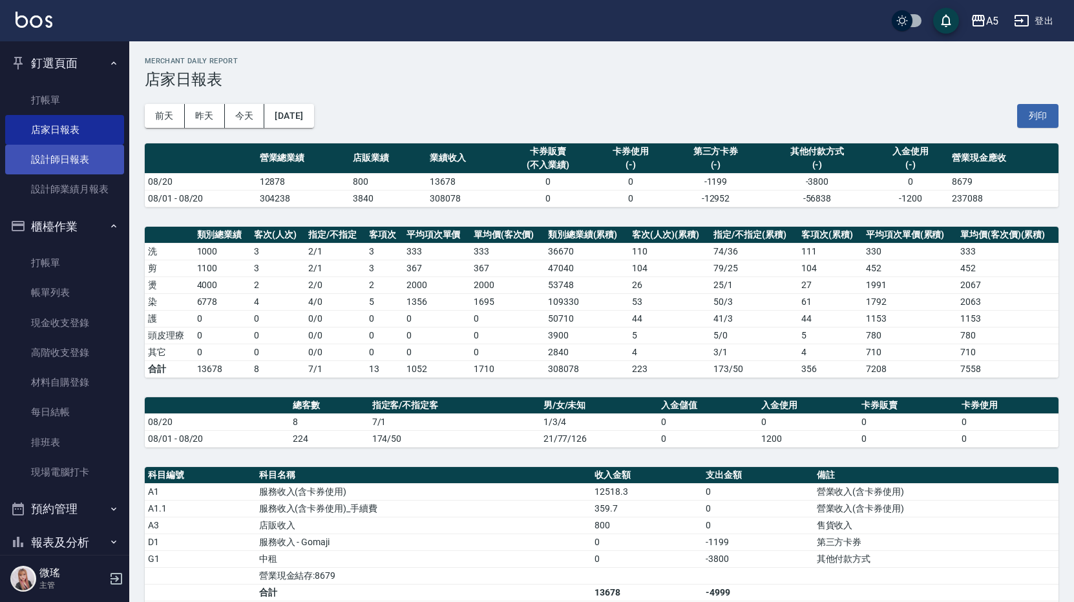
click at [109, 158] on link "設計師日報表" at bounding box center [64, 160] width 119 height 30
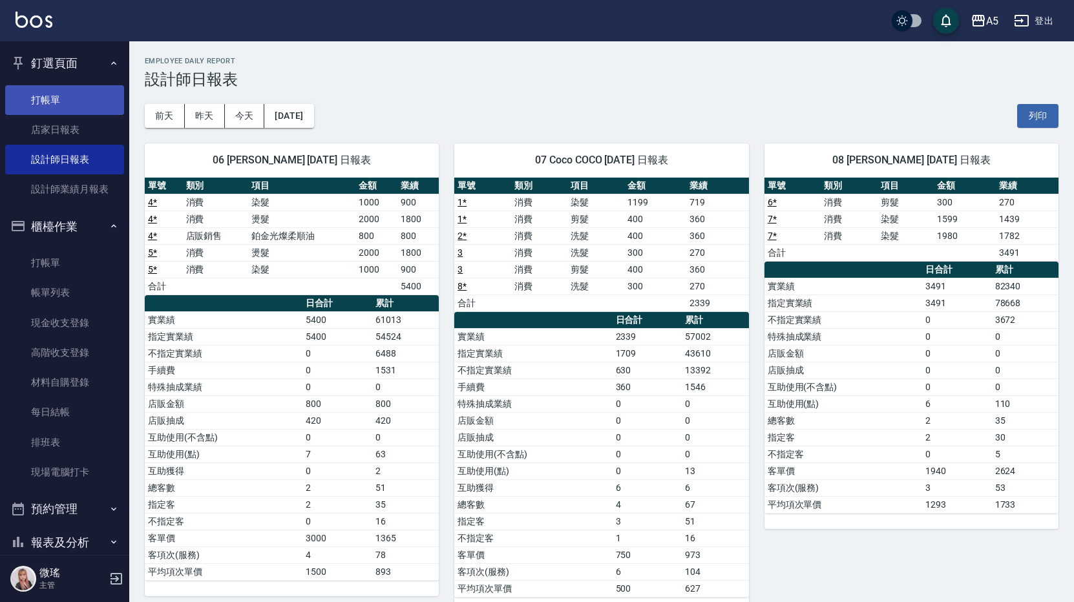
click at [81, 105] on link "打帳單" at bounding box center [64, 100] width 119 height 30
